Goal: Complete application form

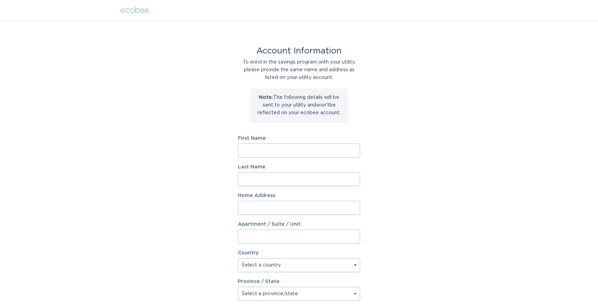
click at [285, 154] on input "First Name" at bounding box center [299, 150] width 122 height 14
click at [254, 150] on input "First Name" at bounding box center [299, 150] width 122 height 14
type input "[PERSON_NAME]"
type input "[STREET_ADDRESS][PERSON_NAME]"
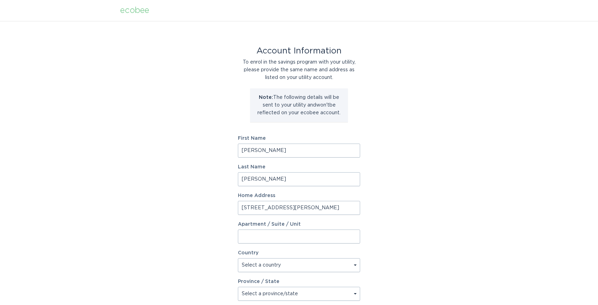
select select "CA"
type input "Whitby"
type input "L1N 0M1"
select select "ON"
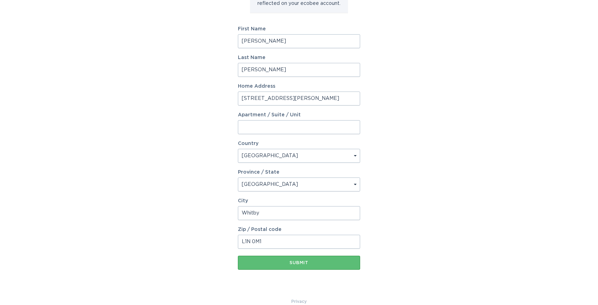
scroll to position [112, 0]
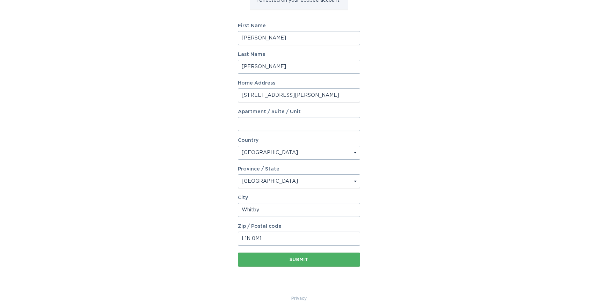
click at [286, 260] on div "Submit" at bounding box center [298, 259] width 115 height 4
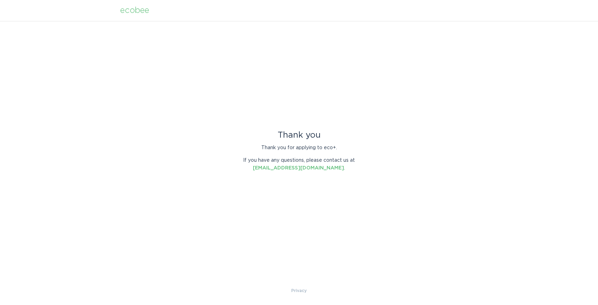
scroll to position [0, 0]
